Goal: Task Accomplishment & Management: Use online tool/utility

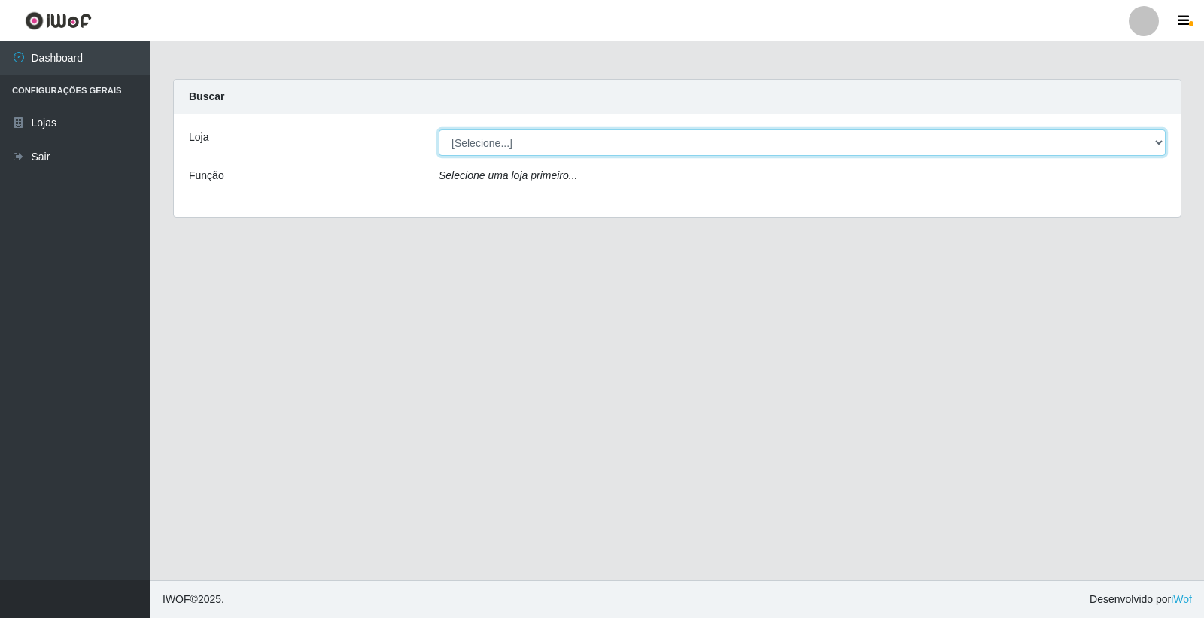
click at [1155, 138] on select "[Selecione...] O Filezão - Centenário" at bounding box center [802, 142] width 727 height 26
select select "203"
click at [439, 129] on select "[Selecione...] O Filezão - Centenário" at bounding box center [802, 142] width 727 height 26
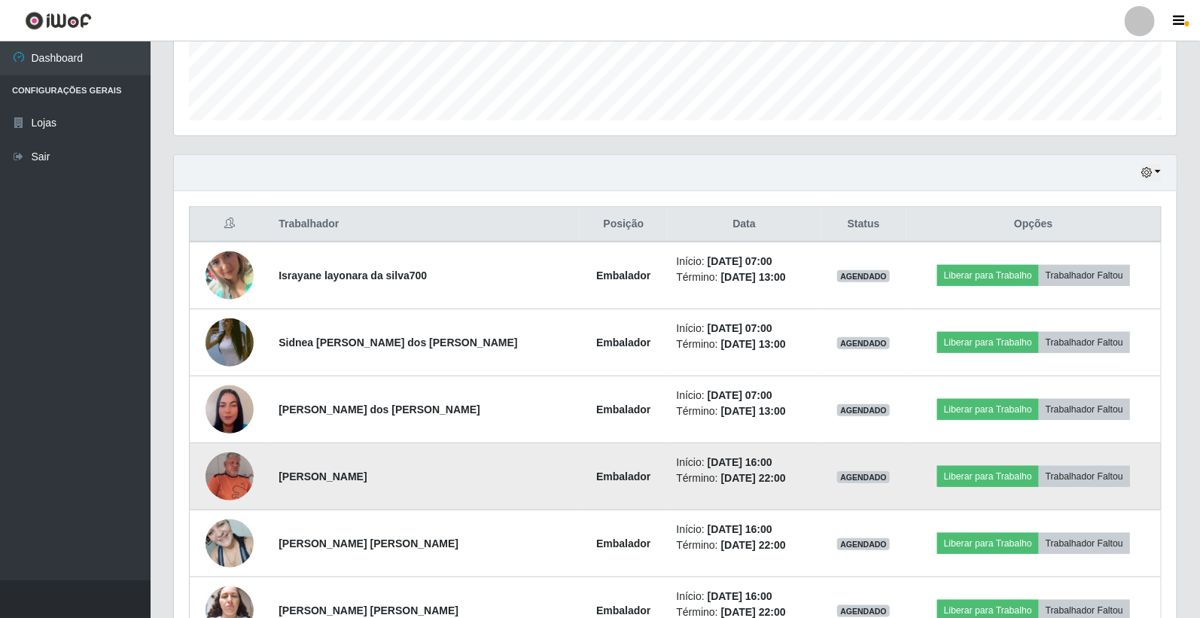
scroll to position [515, 0]
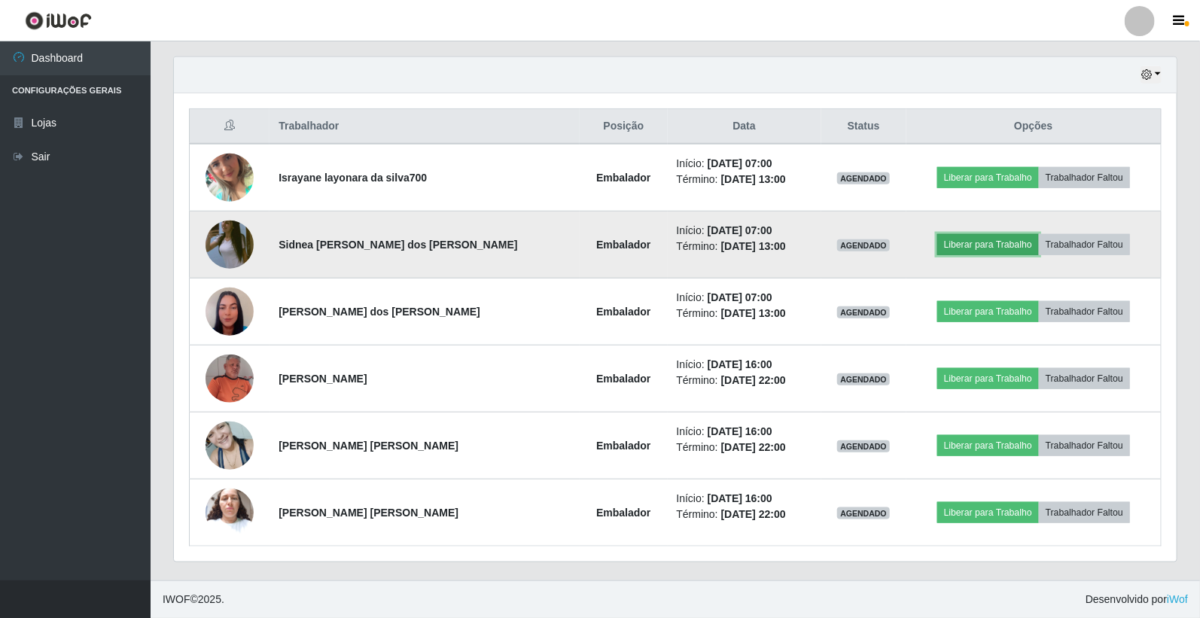
click at [947, 242] on button "Liberar para Trabalho" at bounding box center [988, 244] width 102 height 21
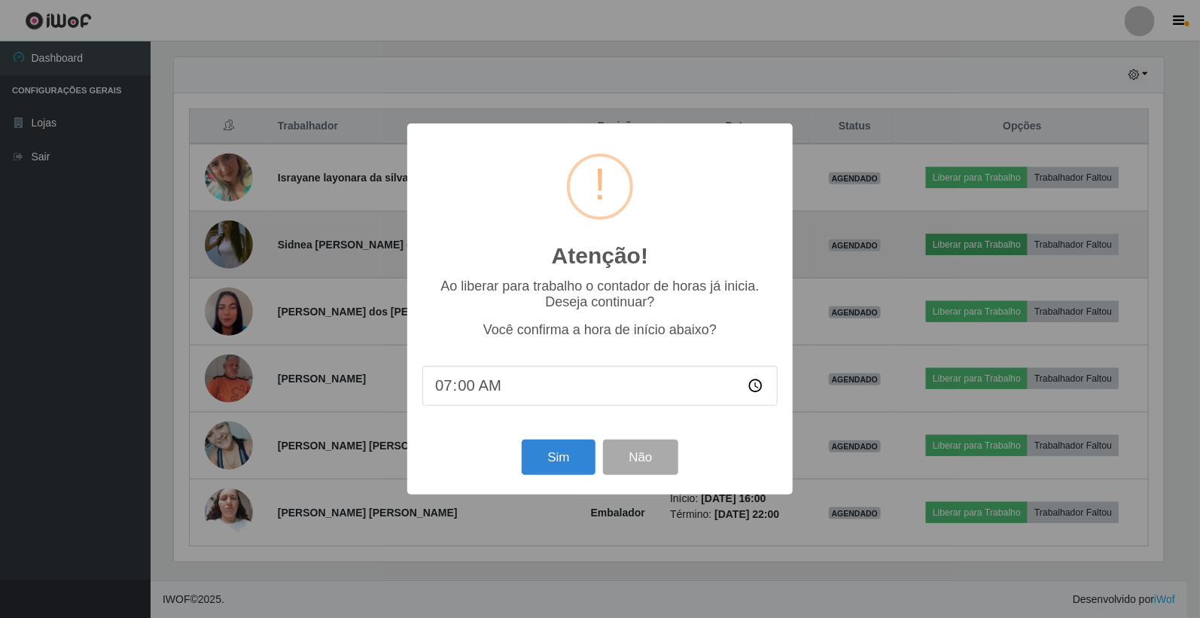
scroll to position [312, 993]
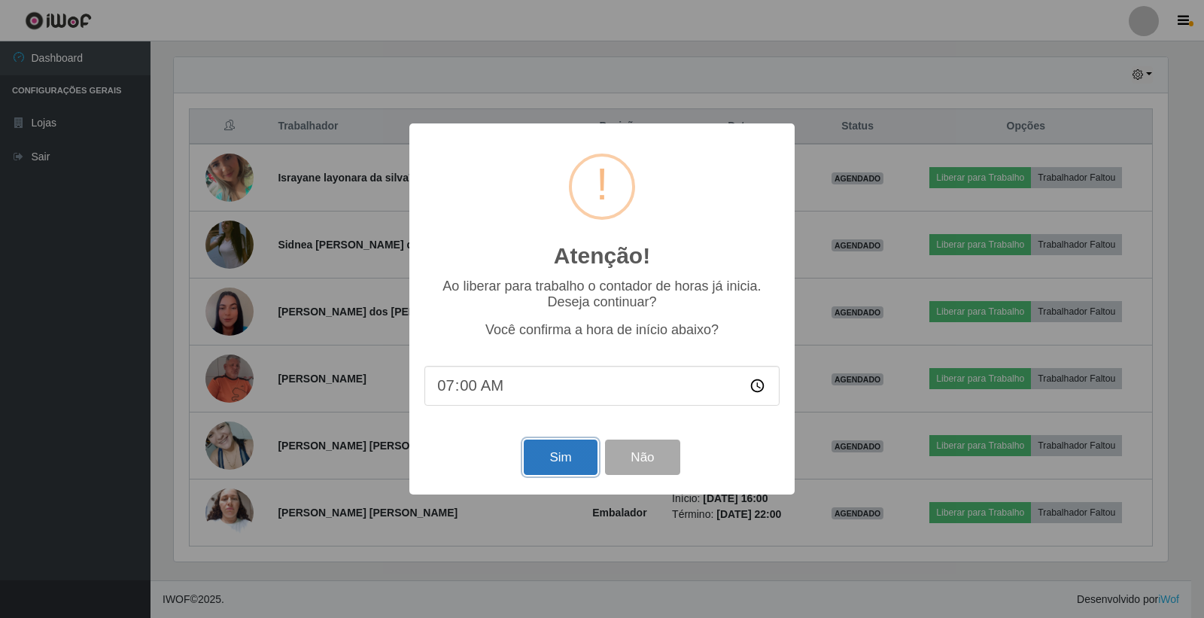
click at [584, 452] on button "Sim" at bounding box center [560, 456] width 73 height 35
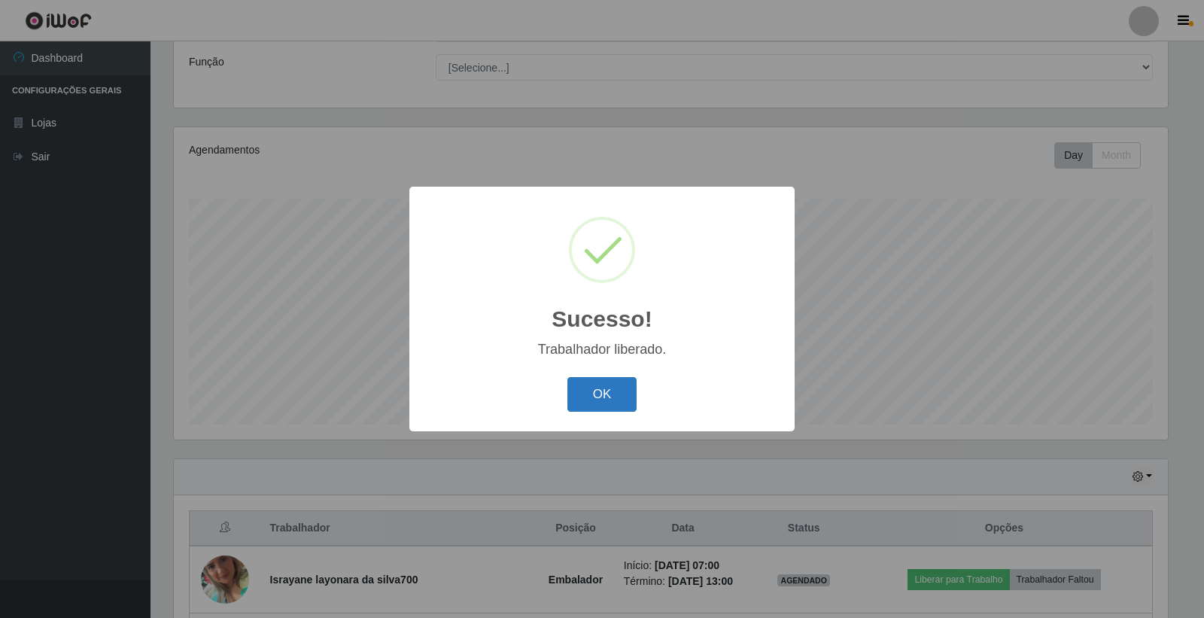
click at [598, 397] on button "OK" at bounding box center [602, 394] width 70 height 35
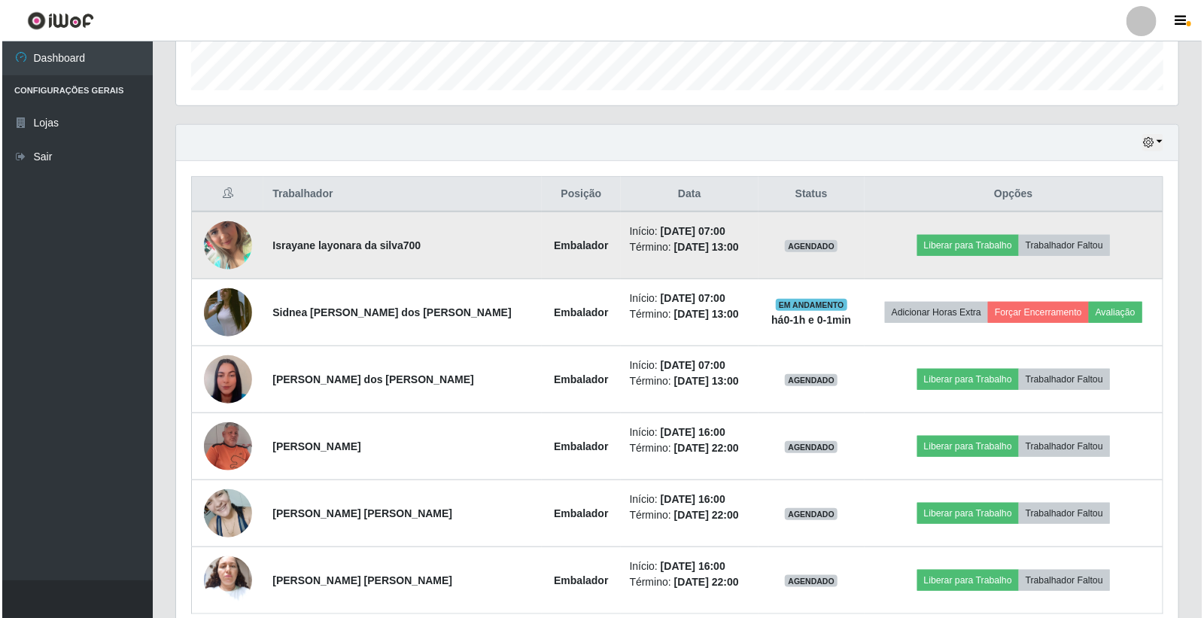
scroll to position [515, 0]
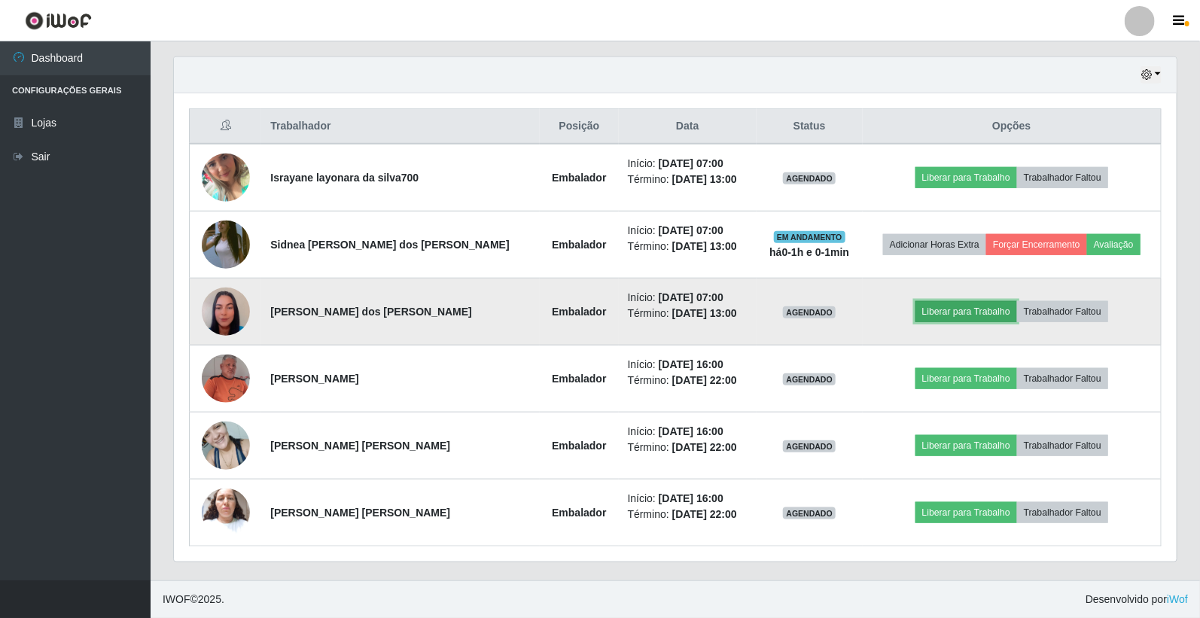
click at [975, 315] on button "Liberar para Trabalho" at bounding box center [966, 311] width 102 height 21
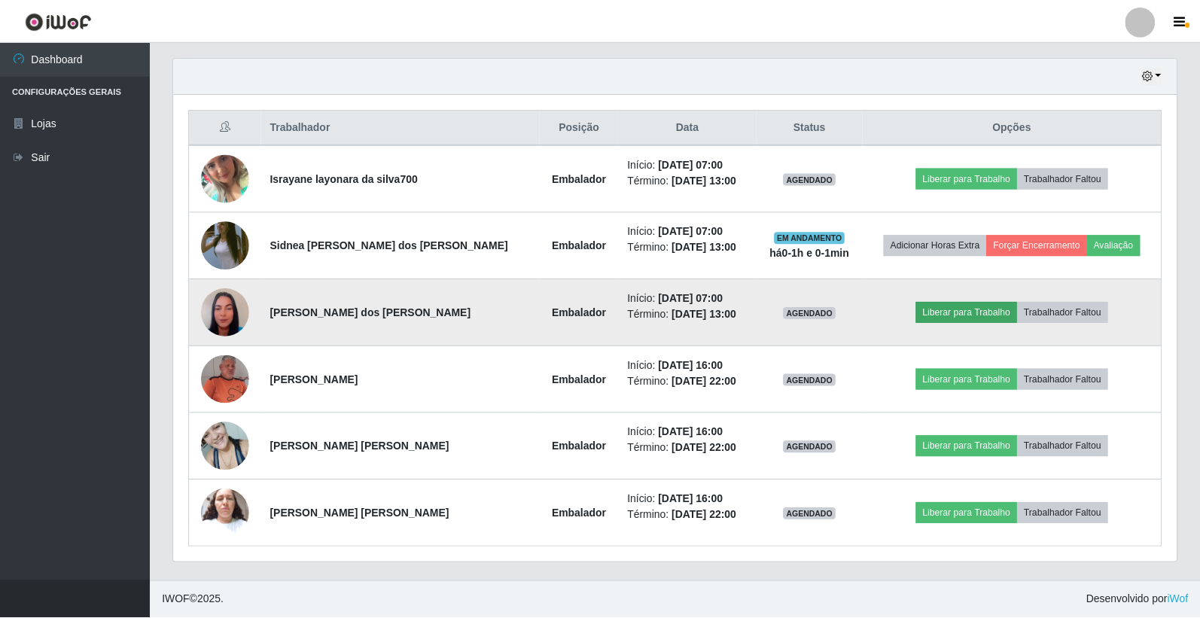
scroll to position [312, 993]
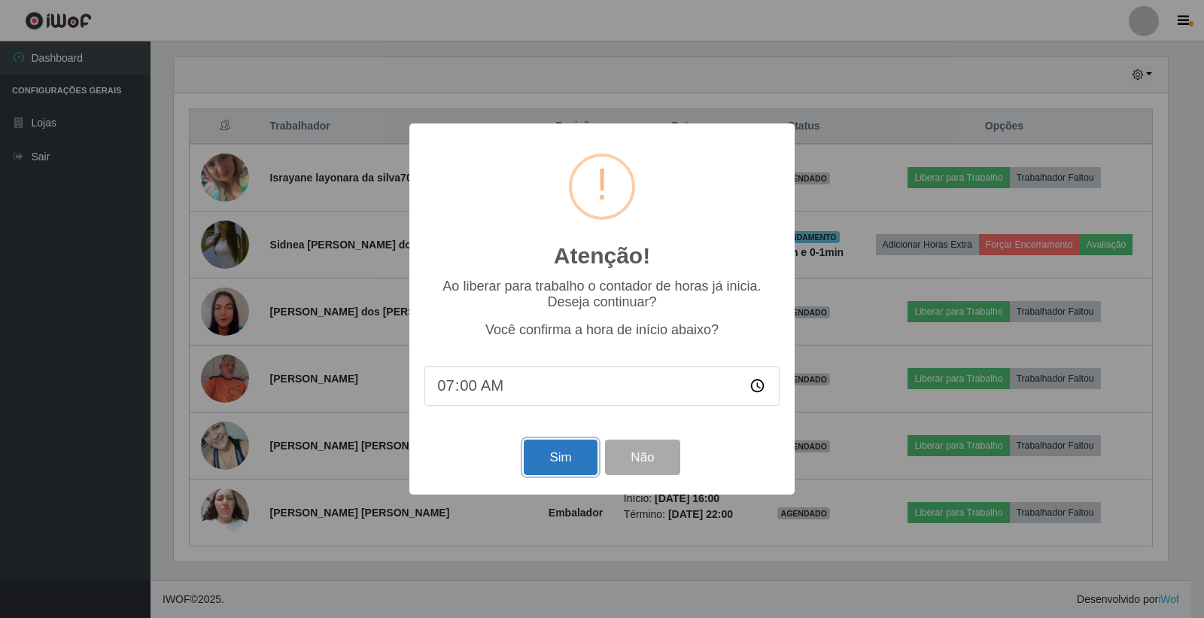
click at [550, 459] on button "Sim" at bounding box center [560, 456] width 73 height 35
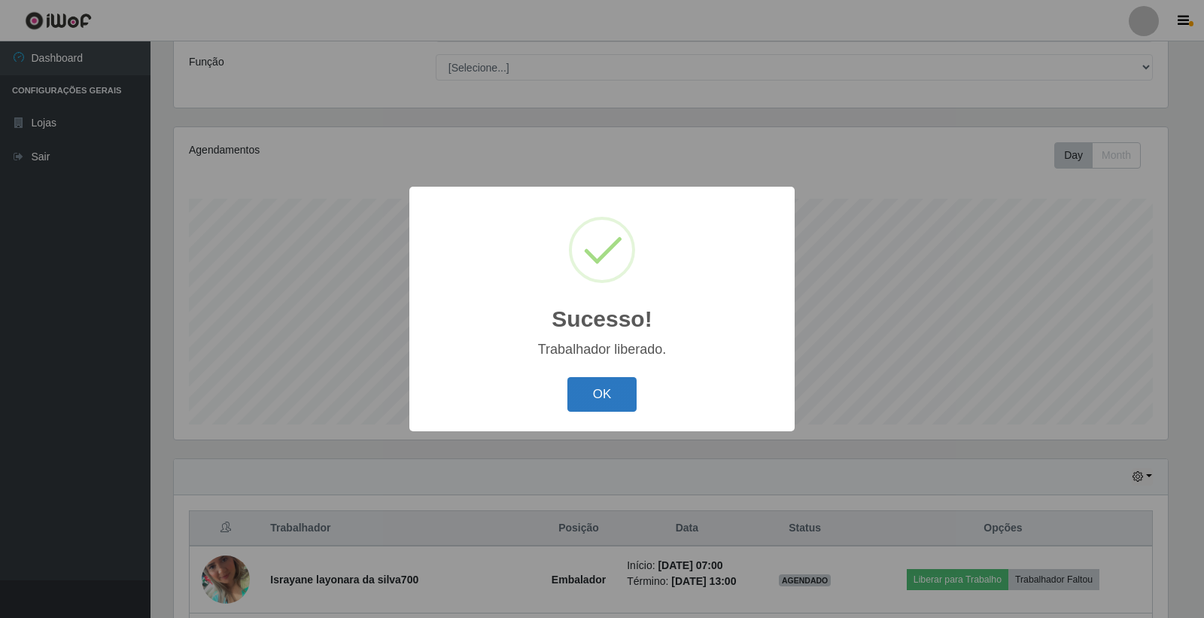
click at [606, 392] on button "OK" at bounding box center [602, 394] width 70 height 35
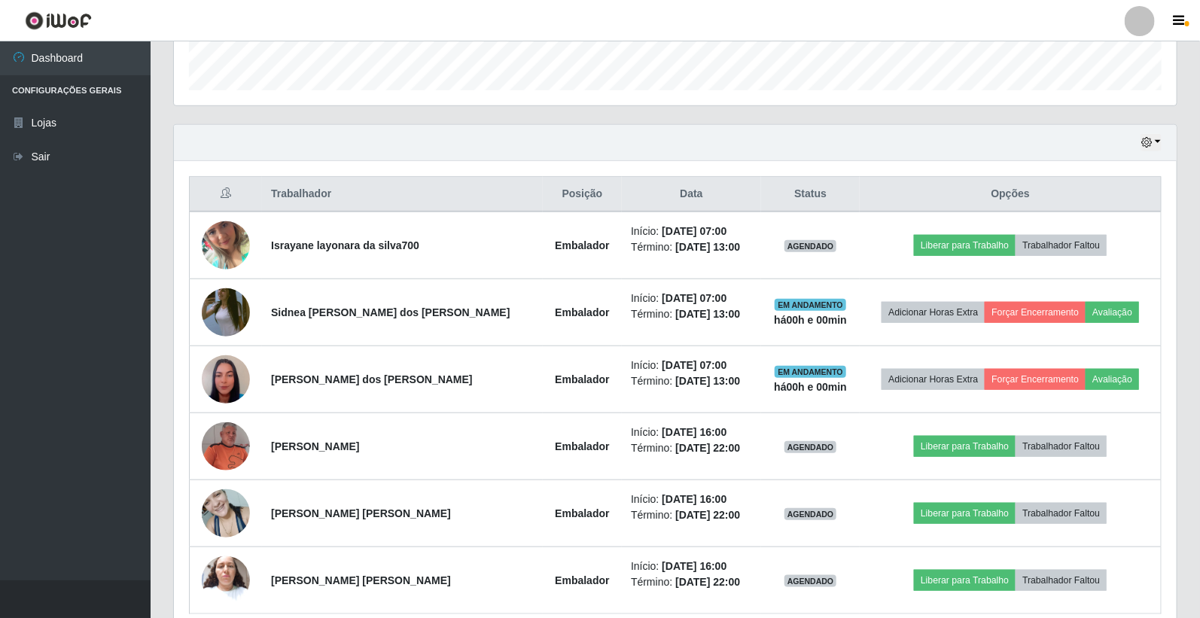
scroll to position [515, 0]
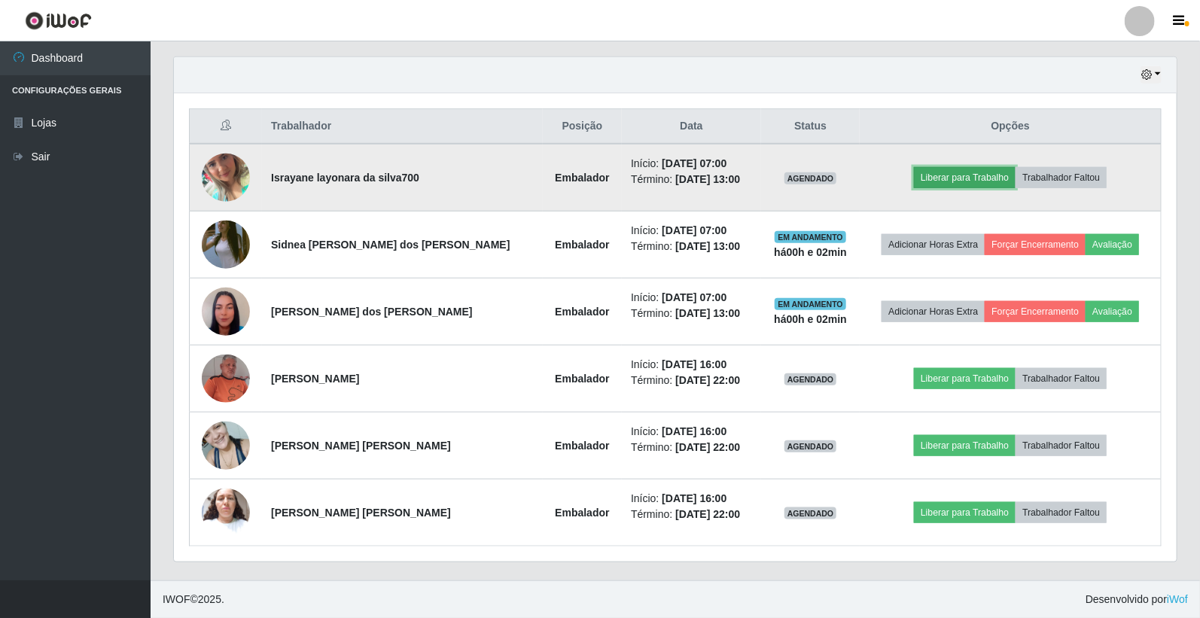
click at [936, 177] on button "Liberar para Trabalho" at bounding box center [965, 177] width 102 height 21
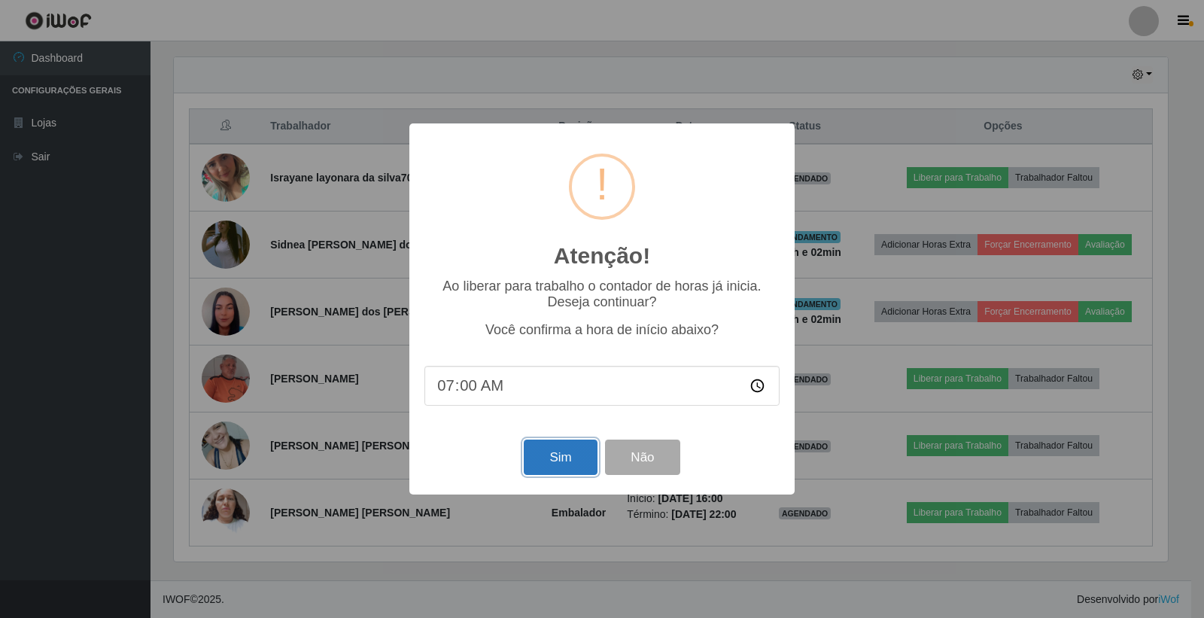
click at [544, 458] on button "Sim" at bounding box center [560, 456] width 73 height 35
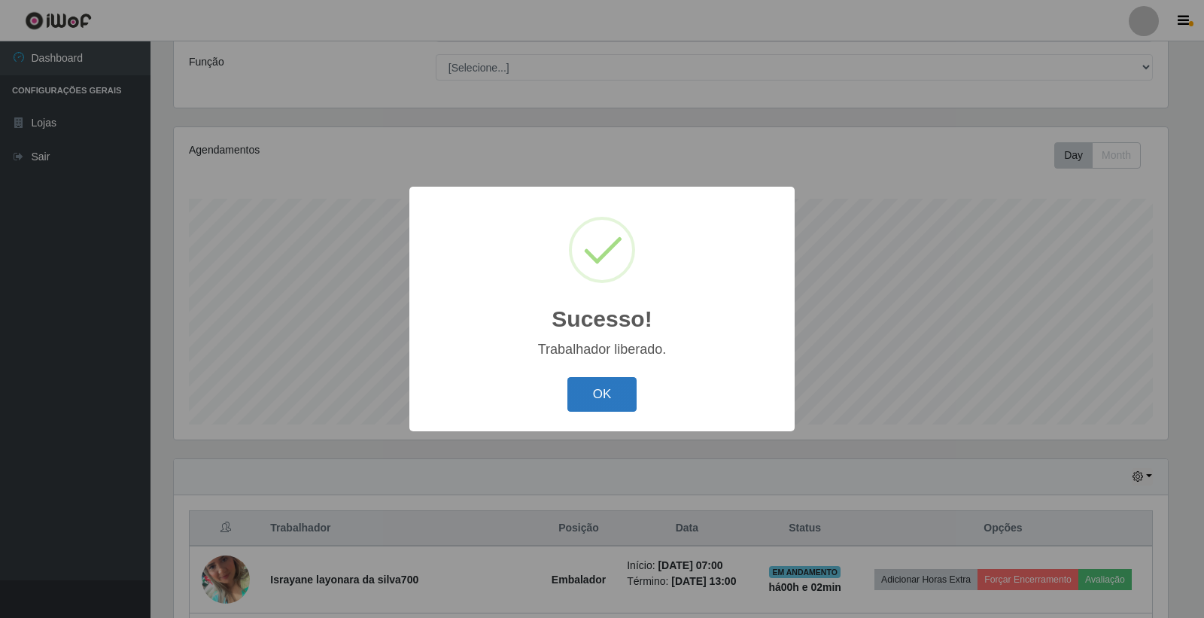
click at [606, 397] on button "OK" at bounding box center [602, 394] width 70 height 35
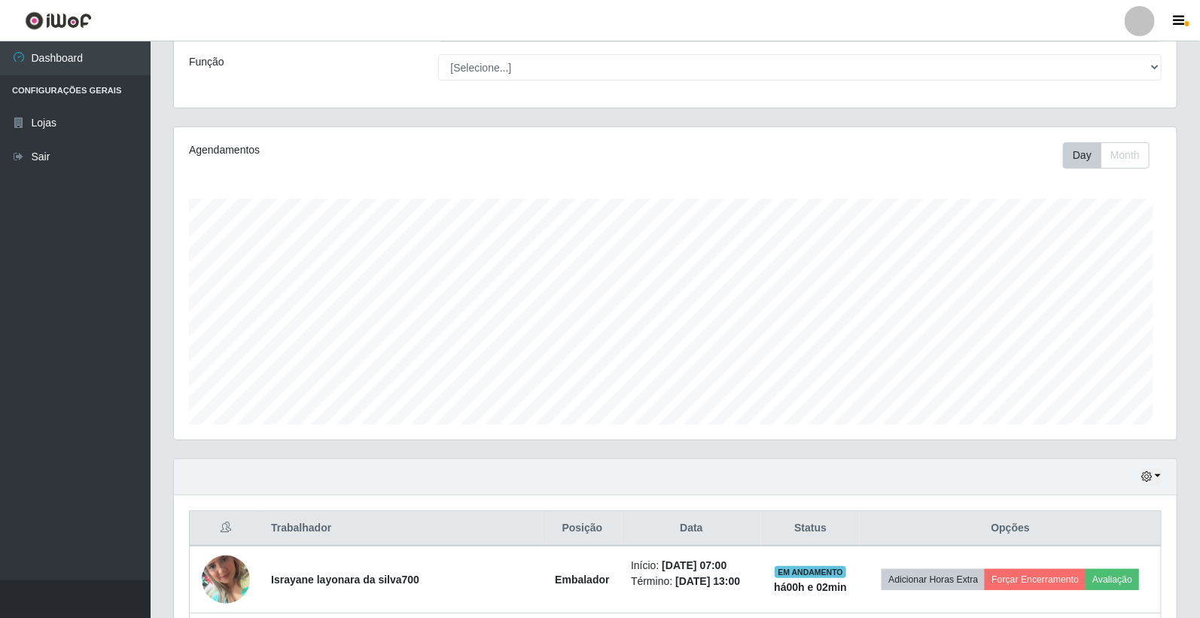
scroll to position [312, 1002]
